Goal: Information Seeking & Learning: Check status

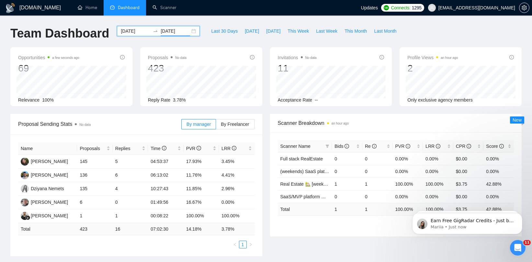
click at [183, 29] on input "[DATE]" at bounding box center [175, 31] width 29 height 7
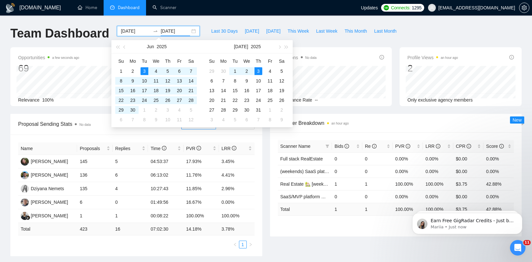
click at [153, 30] on icon "swap-right" at bounding box center [155, 30] width 5 height 5
click at [141, 30] on input "[DATE]" at bounding box center [135, 31] width 29 height 7
type input "[DATE]"
click at [234, 71] on div "1" at bounding box center [235, 71] width 8 height 8
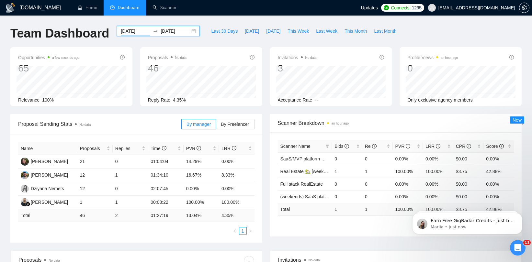
click at [162, 32] on input "[DATE]" at bounding box center [175, 31] width 29 height 7
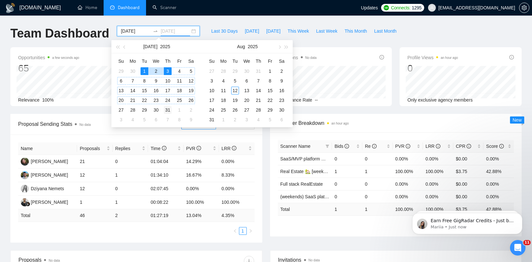
type input "[DATE]"
click at [167, 109] on div "31" at bounding box center [168, 110] width 8 height 8
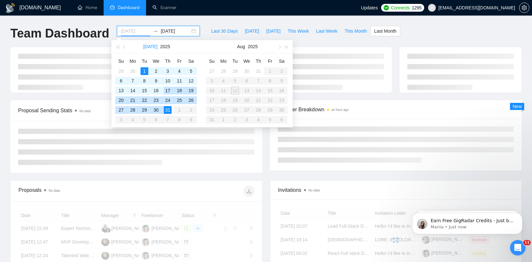
type input "[DATE]"
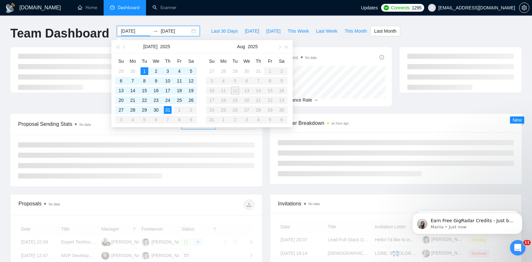
click at [91, 44] on div "Team Dashboard" at bounding box center [59, 36] width 107 height 21
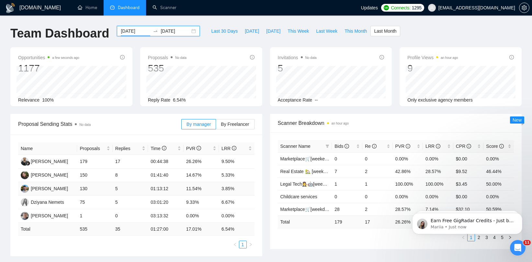
click at [119, 187] on td "5" at bounding box center [130, 189] width 35 height 14
drag, startPoint x: 112, startPoint y: 186, endPoint x: 126, endPoint y: 187, distance: 14.0
click at [126, 187] on tr "[PERSON_NAME] 130 5 01:13:12 11.54% 3.85%" at bounding box center [136, 189] width 236 height 14
click at [126, 187] on td "5" at bounding box center [130, 189] width 35 height 14
drag, startPoint x: 109, startPoint y: 162, endPoint x: 35, endPoint y: 164, distance: 73.5
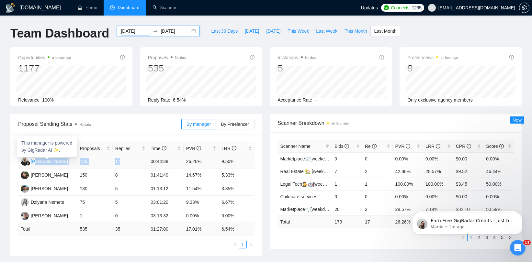
click at [35, 164] on tr "[PERSON_NAME] 179 17 00:44:38 26.26% 9.50%" at bounding box center [136, 162] width 236 height 14
click at [125, 160] on td "17" at bounding box center [130, 162] width 35 height 14
drag, startPoint x: 124, startPoint y: 160, endPoint x: 112, endPoint y: 163, distance: 12.3
click at [113, 163] on td "17" at bounding box center [130, 162] width 35 height 14
click at [124, 162] on td "17" at bounding box center [130, 162] width 35 height 14
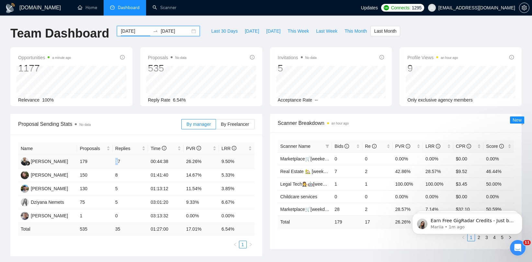
drag, startPoint x: 130, startPoint y: 161, endPoint x: 119, endPoint y: 163, distance: 10.8
click at [119, 163] on td "17" at bounding box center [130, 162] width 35 height 14
click at [118, 201] on td "5" at bounding box center [130, 203] width 35 height 14
click at [119, 186] on td "5" at bounding box center [130, 189] width 35 height 14
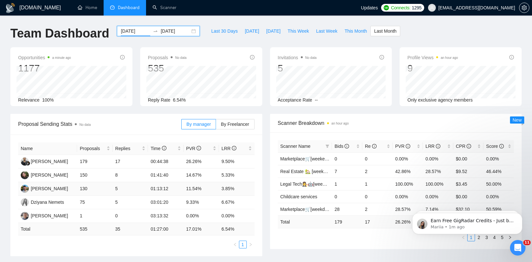
click at [90, 190] on td "130" at bounding box center [94, 189] width 35 height 14
drag, startPoint x: 115, startPoint y: 174, endPoint x: 132, endPoint y: 174, distance: 17.8
click at [132, 174] on td "8" at bounding box center [130, 176] width 35 height 14
click at [106, 191] on td "130" at bounding box center [94, 189] width 35 height 14
drag, startPoint x: 186, startPoint y: 188, endPoint x: 212, endPoint y: 188, distance: 25.3
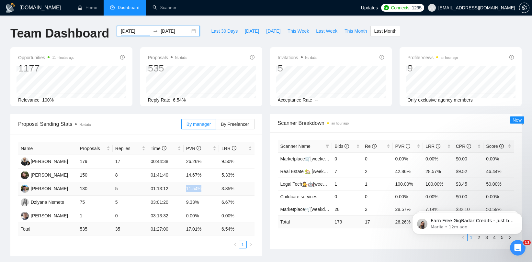
click at [212, 188] on td "11.54%" at bounding box center [201, 189] width 35 height 14
click at [268, 9] on ul "Home Dashboard Scanner" at bounding box center [214, 8] width 294 height 16
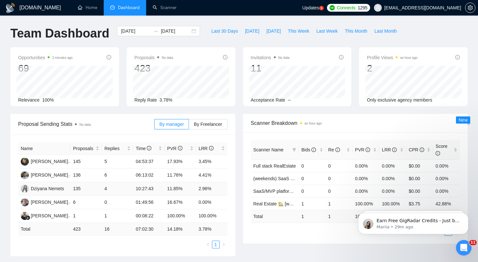
click at [111, 187] on td "4" at bounding box center [117, 189] width 31 height 14
click at [154, 24] on div "GigRadar.io Home Dashboard Scanner Updates 5 Connects: 1295 nemetsyuriy@exore.p…" at bounding box center [239, 264] width 478 height 529
click at [130, 31] on input "[DATE]" at bounding box center [135, 31] width 29 height 7
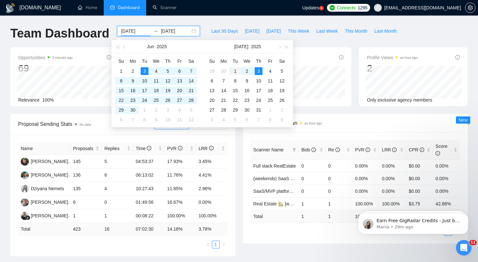
type input "[DATE]"
click at [234, 70] on div "1" at bounding box center [235, 71] width 8 height 8
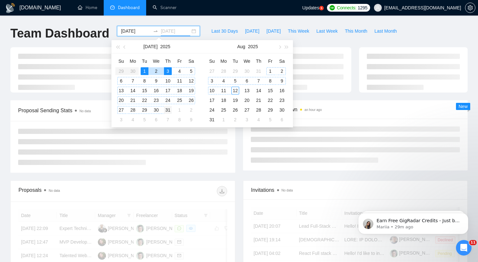
type input "[DATE]"
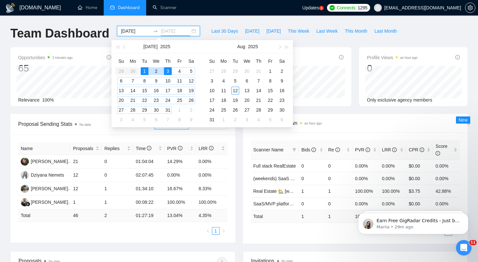
click at [166, 108] on div "31" at bounding box center [168, 110] width 8 height 8
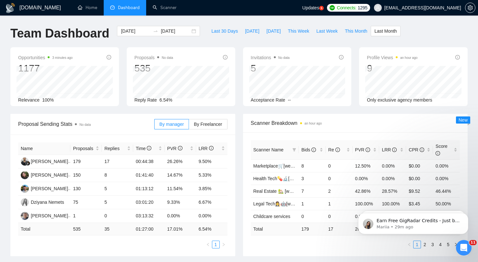
click at [128, 110] on div "Opportunities 3 minutes ago 1177 Relevance 100% Proposals No data 535 Reply Rat…" at bounding box center [238, 80] width 465 height 67
click at [172, 109] on div "Opportunities 3 minutes ago 1177 Relevance 100% Proposals No data 535 Reply Rat…" at bounding box center [238, 80] width 465 height 67
click at [76, 202] on td "75" at bounding box center [85, 203] width 31 height 14
click at [79, 202] on td "75" at bounding box center [85, 203] width 31 height 14
drag, startPoint x: 79, startPoint y: 202, endPoint x: 74, endPoint y: 202, distance: 4.5
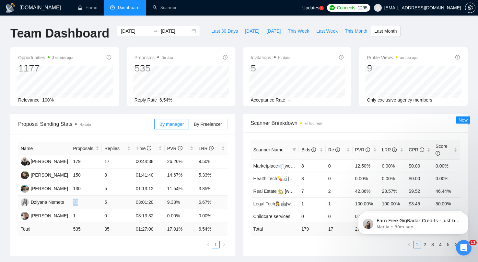
click at [74, 202] on td "75" at bounding box center [85, 203] width 31 height 14
drag, startPoint x: 97, startPoint y: 198, endPoint x: 93, endPoint y: 199, distance: 4.1
click at [96, 198] on td "75" at bounding box center [85, 203] width 31 height 14
drag, startPoint x: 101, startPoint y: 201, endPoint x: 109, endPoint y: 201, distance: 8.4
click at [109, 201] on tr "Dziyana Nemets 75 5 03:01:20 9.33% 6.67%" at bounding box center [122, 203] width 209 height 14
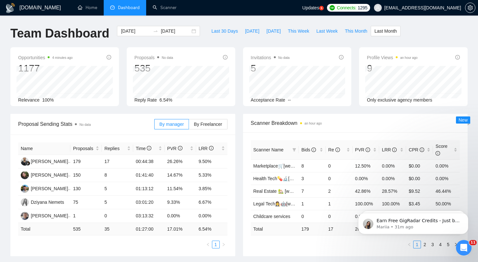
click at [123, 45] on div "2025-07-01 2025-07-31" at bounding box center [158, 36] width 91 height 21
drag, startPoint x: 168, startPoint y: 202, endPoint x: 187, endPoint y: 203, distance: 19.2
click at [187, 203] on td "9.33%" at bounding box center [179, 203] width 31 height 14
click at [121, 202] on td "5" at bounding box center [117, 203] width 31 height 14
drag, startPoint x: 106, startPoint y: 203, endPoint x: 113, endPoint y: 203, distance: 6.8
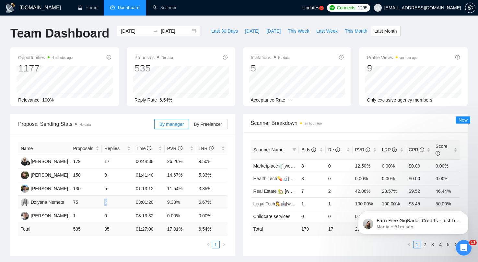
click at [113, 203] on td "5" at bounding box center [117, 203] width 31 height 14
click at [217, 24] on div "GigRadar.io Home Dashboard Scanner Updates 5 Connects: 1295 nemetsyuriy@exore.p…" at bounding box center [239, 260] width 478 height 520
click at [216, 14] on ul "Home Dashboard Scanner" at bounding box center [184, 8] width 235 height 16
click at [217, 19] on div "GigRadar.io Home Dashboard Scanner Updates 5 Connects: 1295 nemetsyuriy@exore.p…" at bounding box center [239, 260] width 478 height 520
click at [243, 122] on div "Scanner Breakdown an hour ago" at bounding box center [355, 123] width 225 height 19
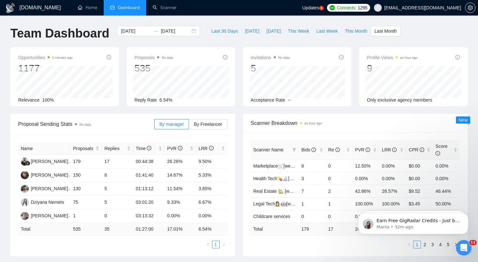
click at [237, 117] on div "Proposal Sending Stats No data By manager By Freelancer Name Proposals Replies …" at bounding box center [122, 185] width 232 height 142
click at [256, 21] on div "GigRadar.io Home Dashboard Scanner Updates 5 Connects: 1295 nemetsyuriy@exore.p…" at bounding box center [239, 260] width 478 height 520
